Goal: Information Seeking & Learning: Learn about a topic

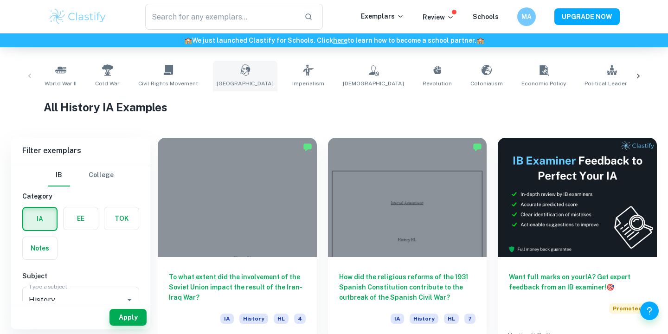
scroll to position [175, 0]
click at [230, 78] on link "[GEOGRAPHIC_DATA]" at bounding box center [245, 76] width 64 height 31
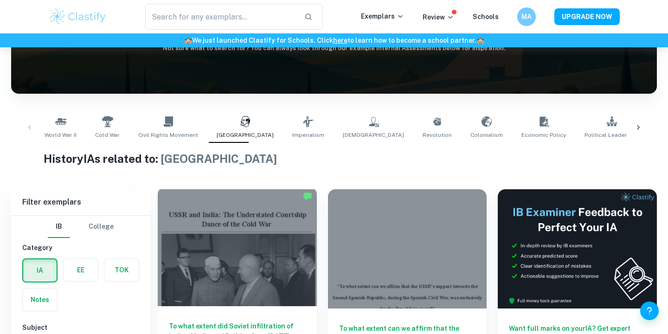
scroll to position [200, 0]
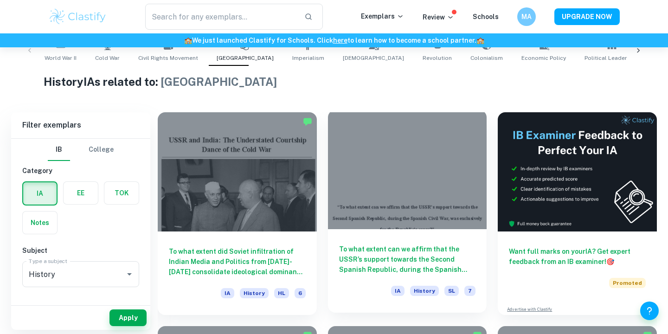
click at [400, 271] on h6 "To what extent can we affirm that the USSR’s support towards the Second Spanish…" at bounding box center [407, 259] width 137 height 31
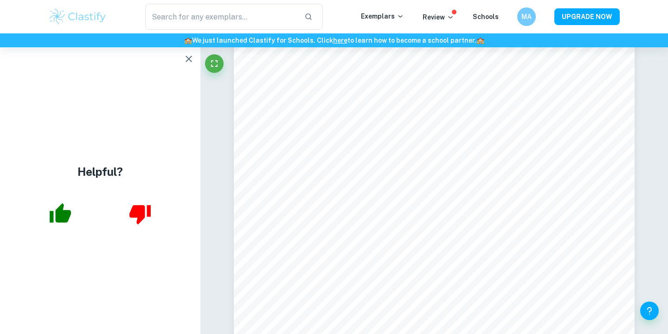
scroll to position [3517, 0]
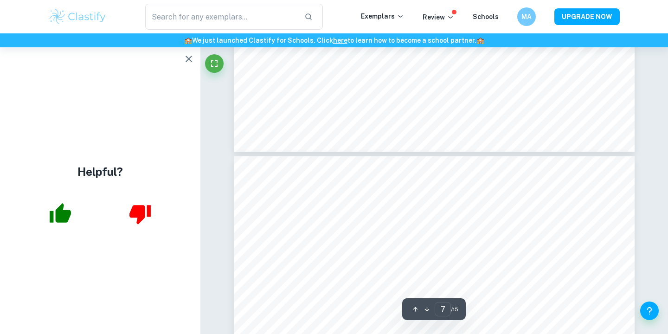
type input "8"
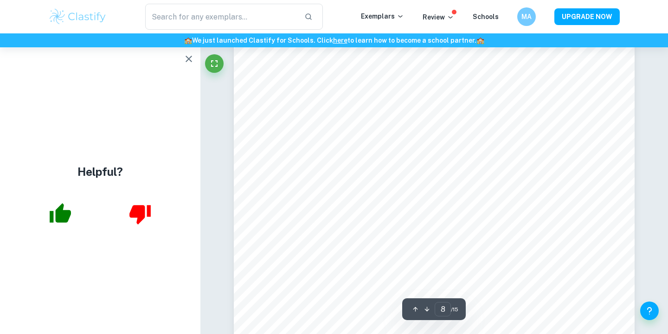
scroll to position [3845, 0]
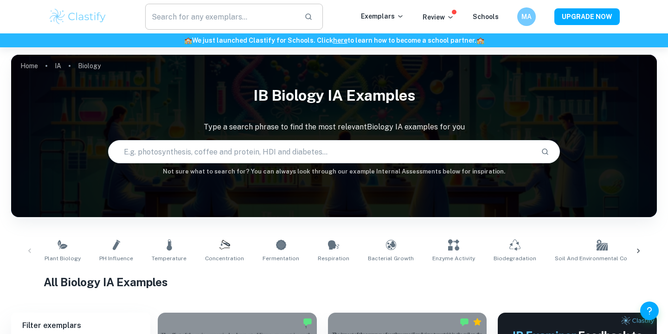
click at [225, 11] on input "text" at bounding box center [221, 17] width 152 height 26
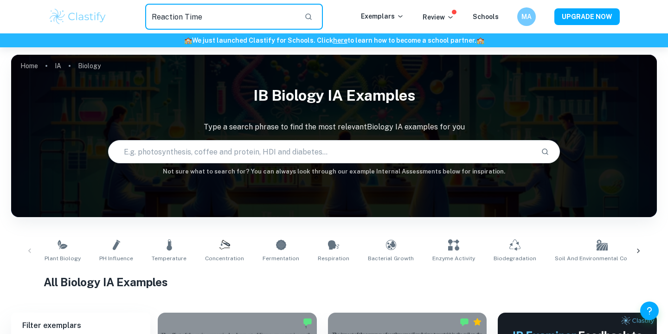
type input "Reaction Time"
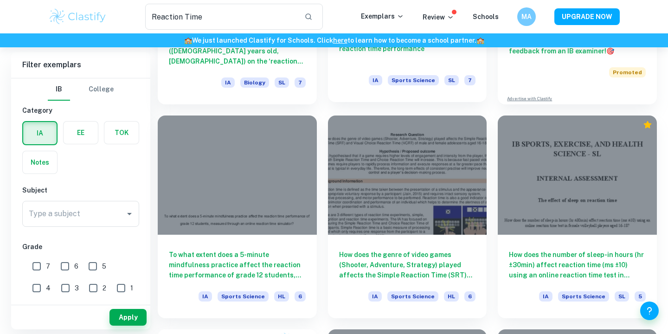
scroll to position [198, 0]
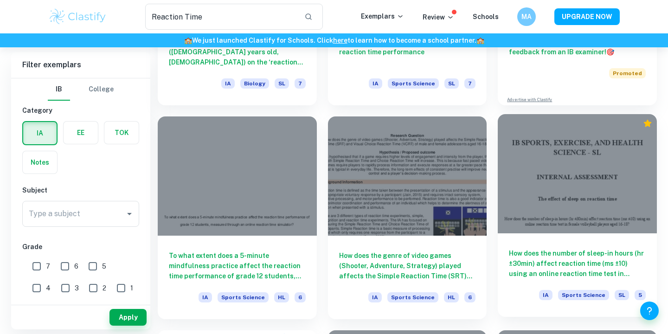
click at [595, 250] on h6 "How does the number of sleep-in hours (hr ±30min) affect reaction time (ms ±10)…" at bounding box center [577, 263] width 137 height 31
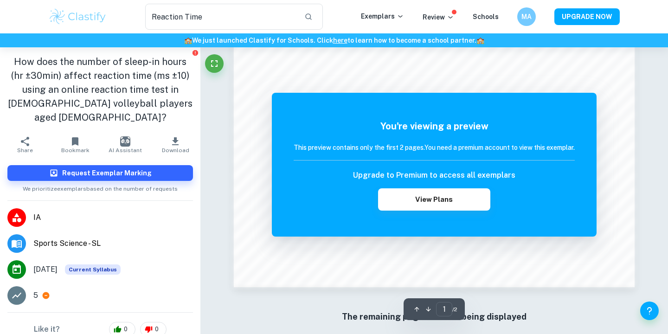
scroll to position [923, 0]
